Goal: Download file/media

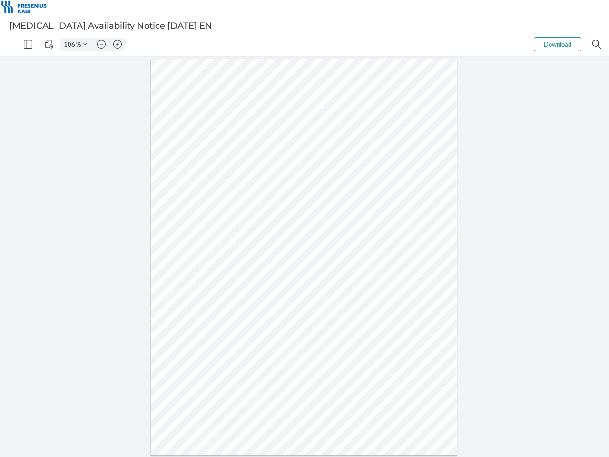
click at [28, 44] on img "Panel" at bounding box center [28, 44] width 9 height 9
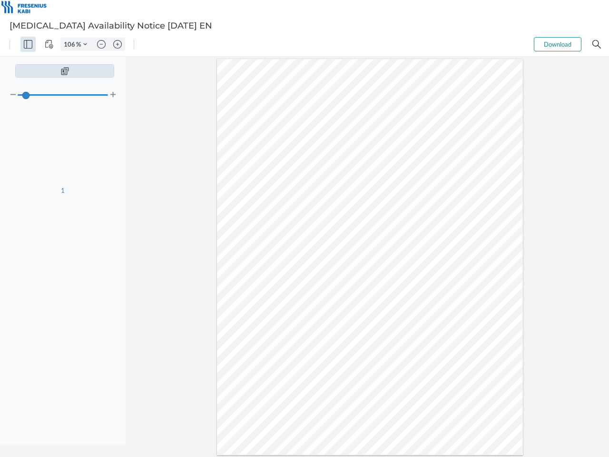
click at [49, 44] on img "View Controls" at bounding box center [49, 44] width 9 height 9
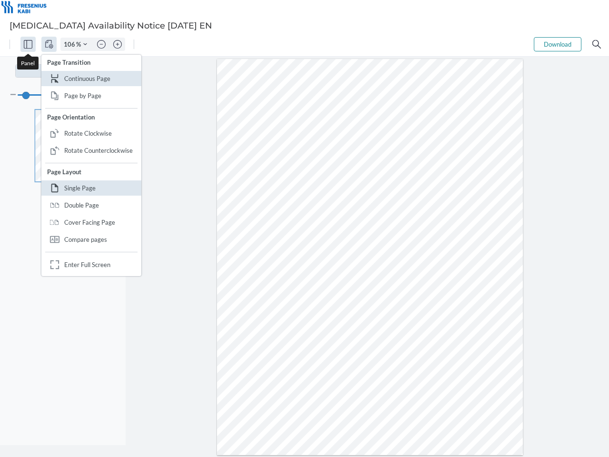
click at [71, 44] on input "106" at bounding box center [68, 44] width 15 height 9
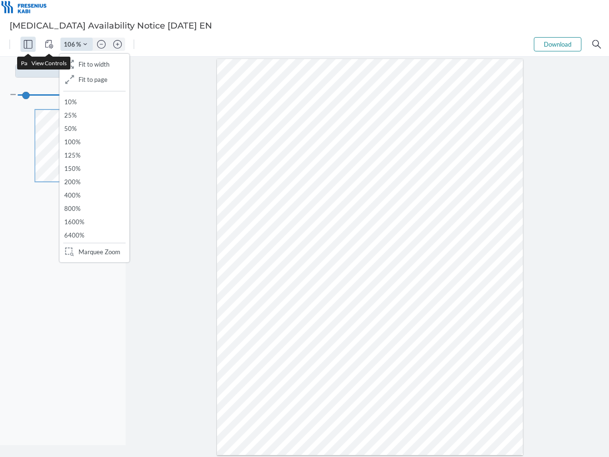
click at [85, 44] on img "Zoom Controls" at bounding box center [85, 44] width 4 height 4
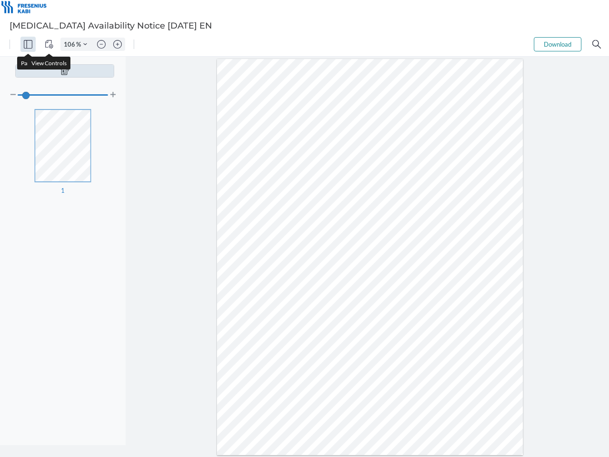
click at [101, 44] on img "Zoom out" at bounding box center [101, 44] width 9 height 9
click at [118, 44] on img "Zoom in" at bounding box center [117, 44] width 9 height 9
type input "106"
click at [558, 44] on button "Download" at bounding box center [558, 44] width 48 height 14
click at [597, 44] on img "Search" at bounding box center [597, 44] width 9 height 9
